Goal: Navigation & Orientation: Find specific page/section

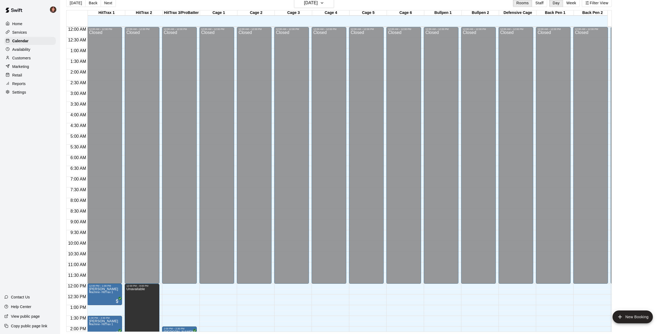
scroll to position [182, 0]
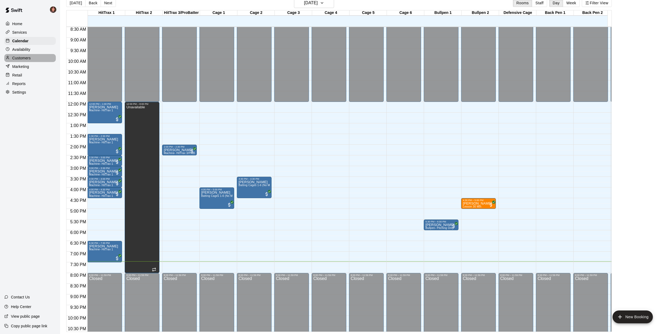
click at [27, 57] on p "Customers" at bounding box center [21, 57] width 18 height 5
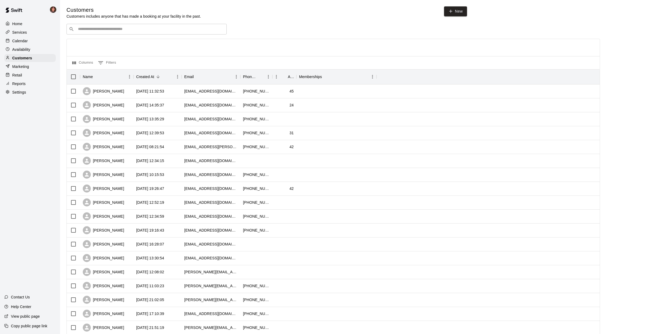
click at [100, 31] on input "Search customers by name or email" at bounding box center [150, 28] width 148 height 5
type input "***"
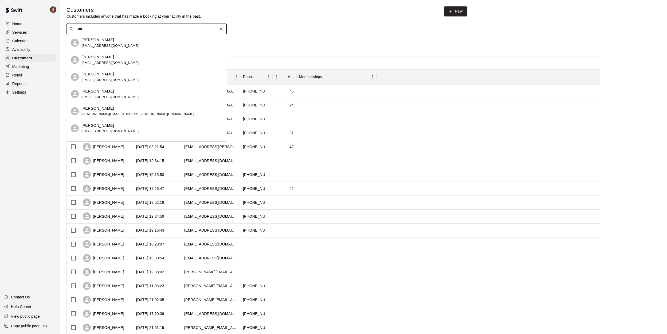
click at [86, 128] on div "[PERSON_NAME] [EMAIL_ADDRESS][DOMAIN_NAME]" at bounding box center [109, 128] width 57 height 11
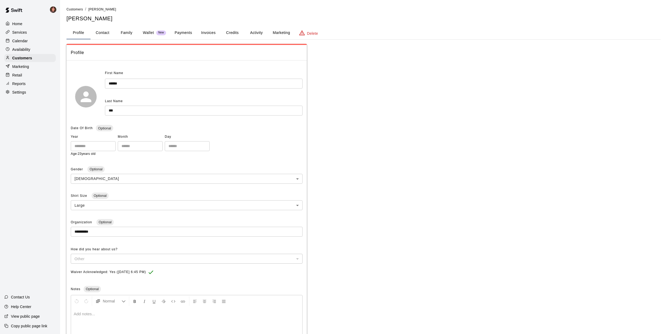
click at [20, 40] on p "Calendar" at bounding box center [19, 40] width 15 height 5
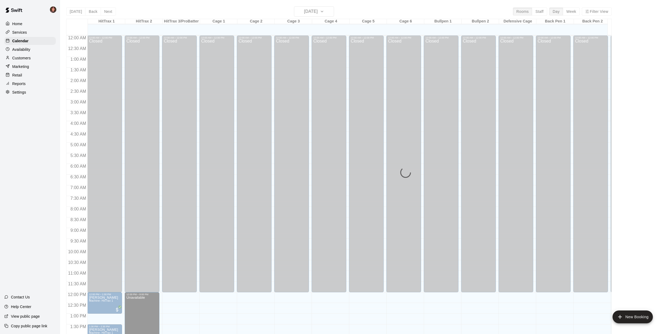
scroll to position [193, 0]
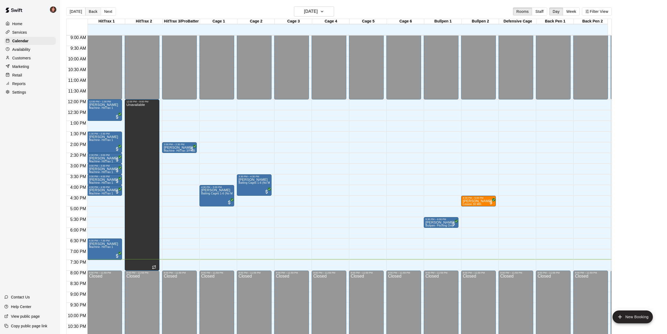
click at [92, 12] on button "Back" at bounding box center [93, 11] width 16 height 8
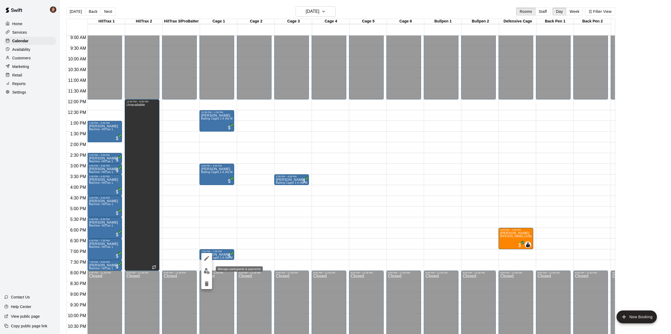
click at [206, 272] on img "edit" at bounding box center [207, 271] width 6 height 6
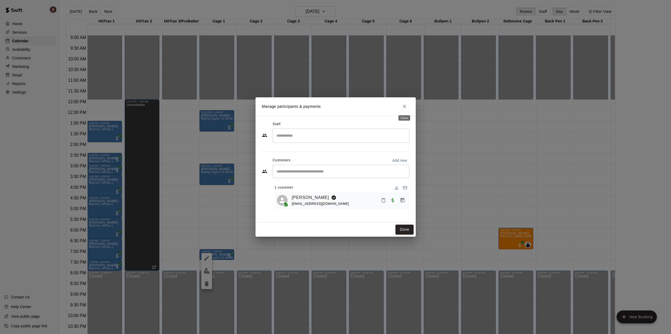
click at [407, 108] on icon "Close" at bounding box center [404, 106] width 5 height 5
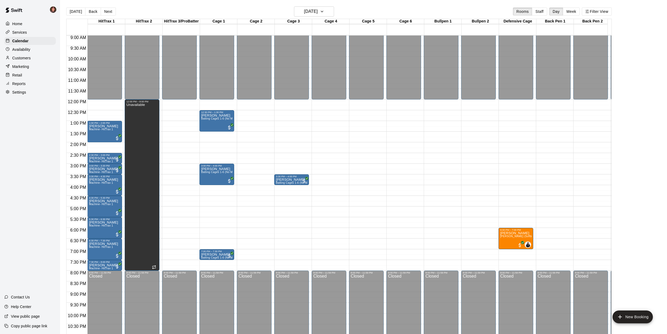
click at [61, 210] on main "[DATE] Back [DATE][DATE] Rooms Staff Day Week Filter View HitTrax 1 13 Wed HitT…" at bounding box center [363, 171] width 607 height 342
drag, startPoint x: 181, startPoint y: 261, endPoint x: 182, endPoint y: 268, distance: 7.0
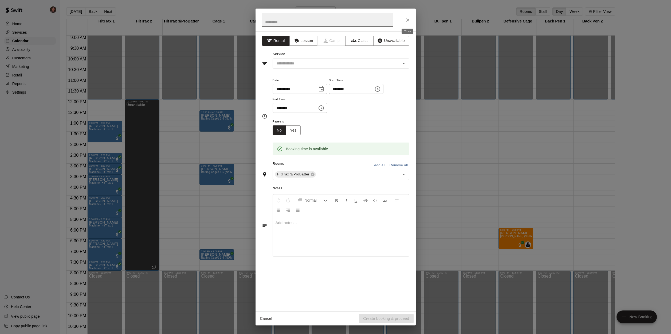
click at [408, 20] on icon "Close" at bounding box center [407, 19] width 3 height 3
